Goal: Task Accomplishment & Management: Use online tool/utility

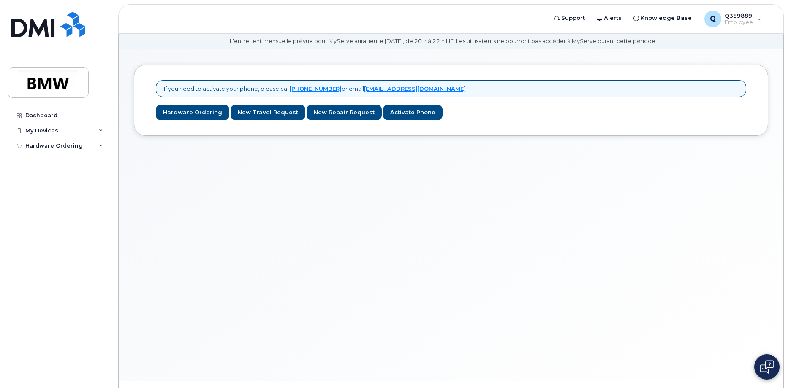
scroll to position [42, 0]
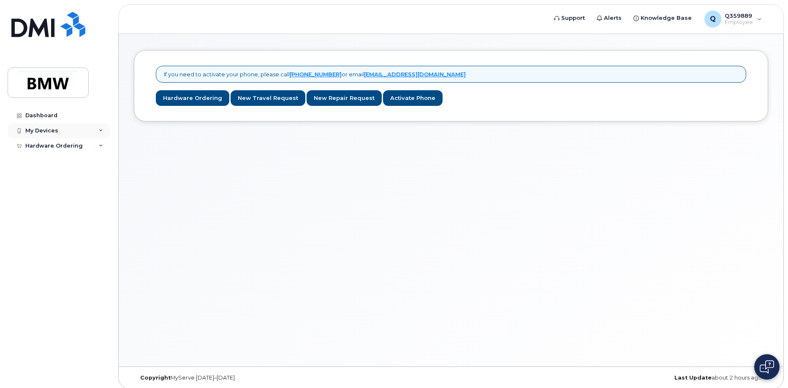
click at [81, 132] on div "My Devices" at bounding box center [59, 130] width 102 height 15
click at [67, 129] on div "My Devices" at bounding box center [59, 130] width 102 height 15
click at [42, 162] on div "Hardware Ordering" at bounding box center [53, 162] width 57 height 7
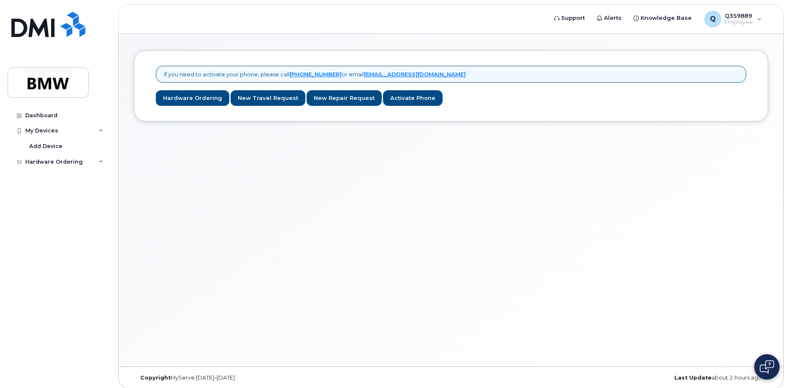
drag, startPoint x: 42, startPoint y: 162, endPoint x: 19, endPoint y: 141, distance: 31.1
click at [19, 141] on div "My Devices Add Device" at bounding box center [60, 138] width 104 height 31
click at [39, 145] on div "Add Device" at bounding box center [45, 147] width 33 height 8
